Goal: Task Accomplishment & Management: Complete application form

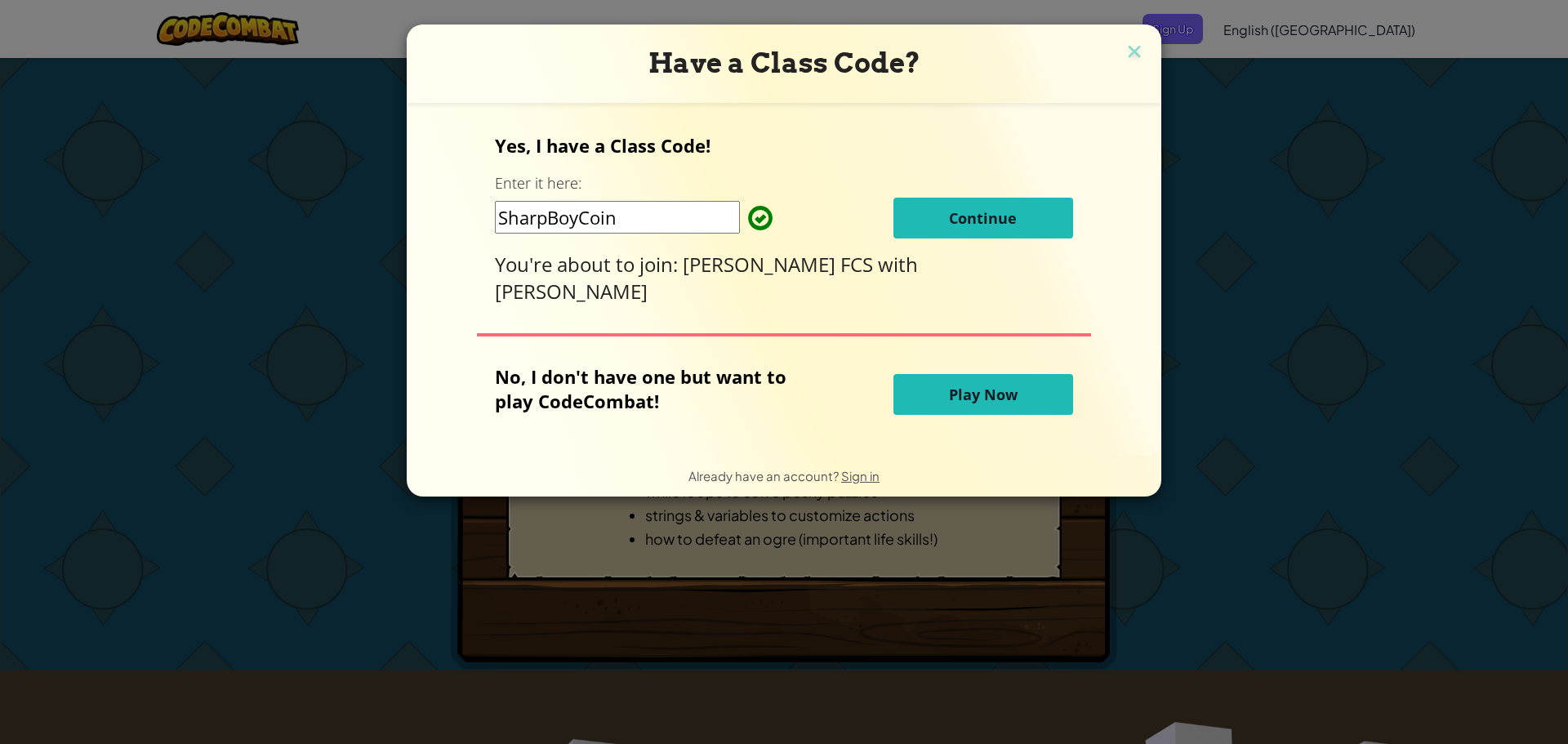
click at [1065, 231] on button "Continue" at bounding box center [983, 218] width 180 height 41
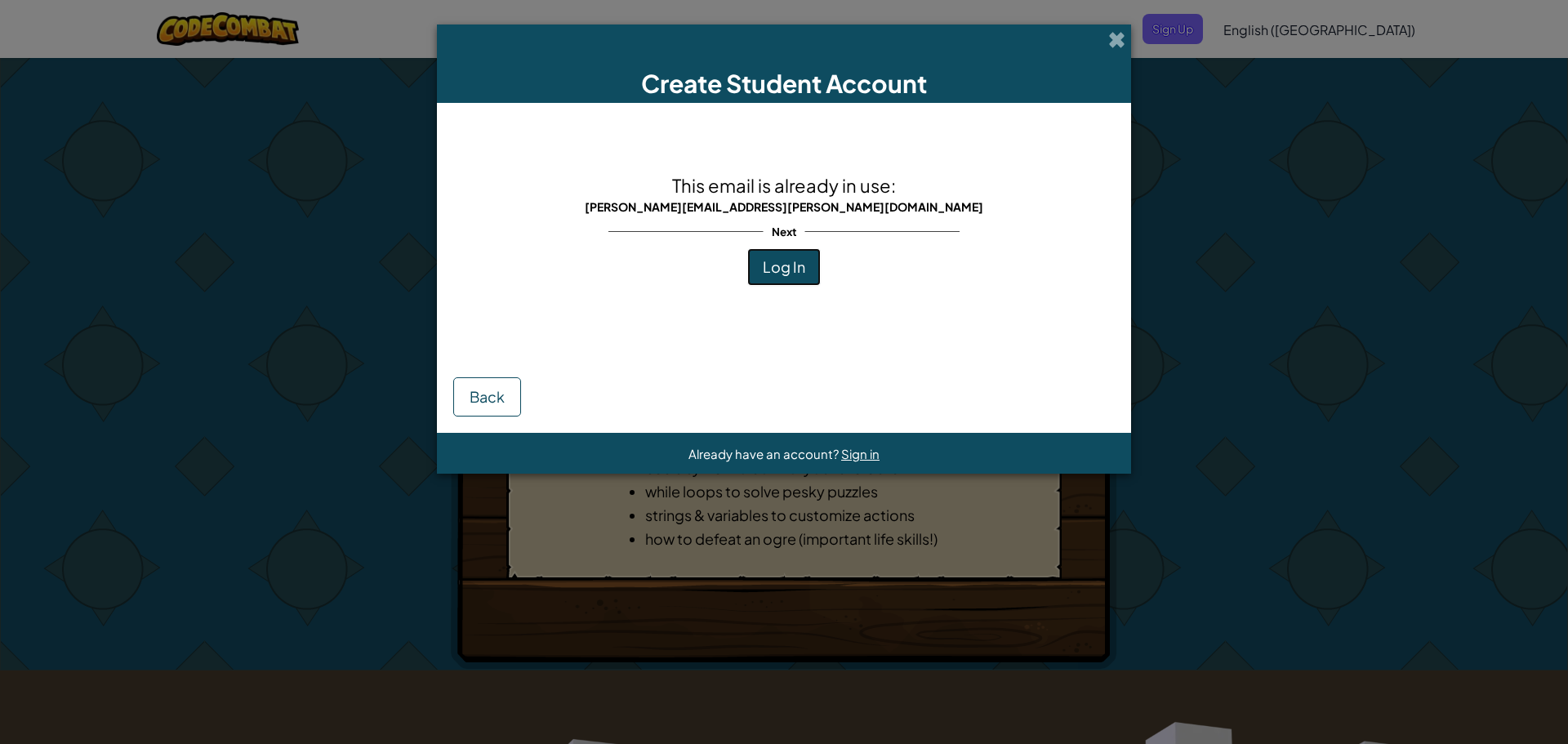
click at [811, 276] on button "Log In" at bounding box center [784, 267] width 73 height 38
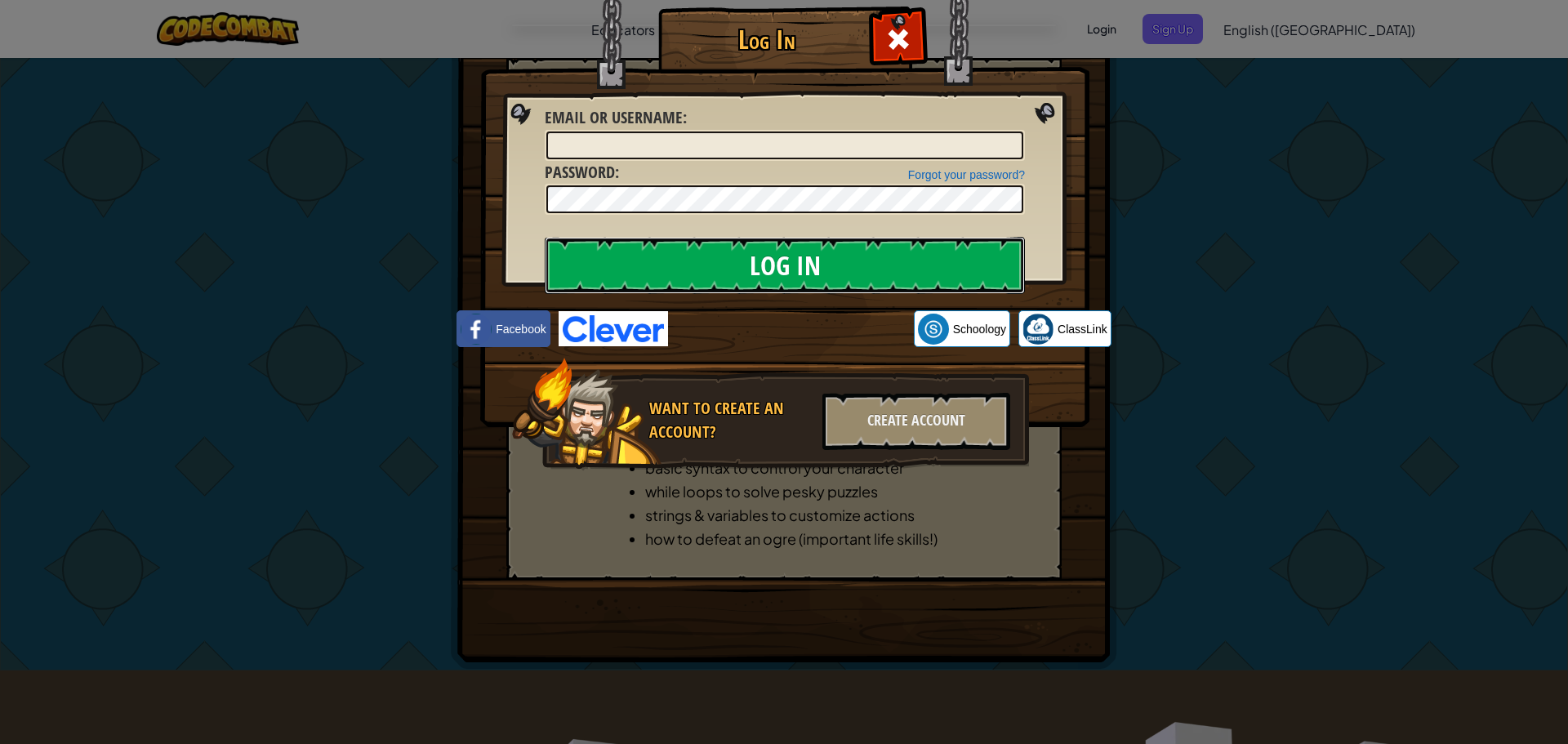
click at [751, 258] on input "Log In" at bounding box center [784, 265] width 480 height 57
